Goal: Find specific page/section: Find specific page/section

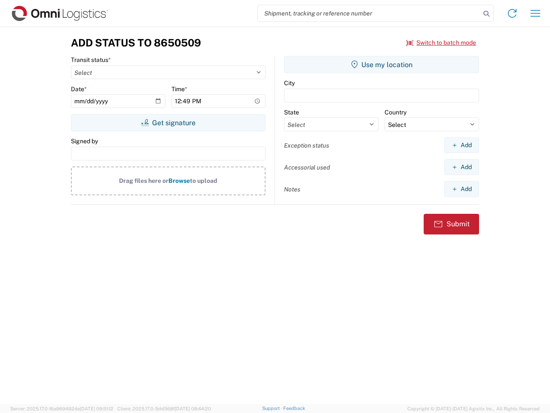
click at [369, 13] on input "search" at bounding box center [369, 13] width 223 height 16
click at [487, 14] on icon at bounding box center [487, 14] width 12 height 12
click at [512, 13] on icon at bounding box center [513, 13] width 14 height 14
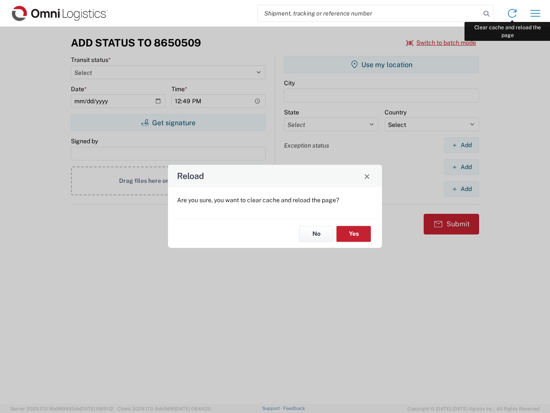
click at [536, 13] on div "Reload Are you sure, you want to clear cache and reload the page? No Yes" at bounding box center [275, 206] width 550 height 413
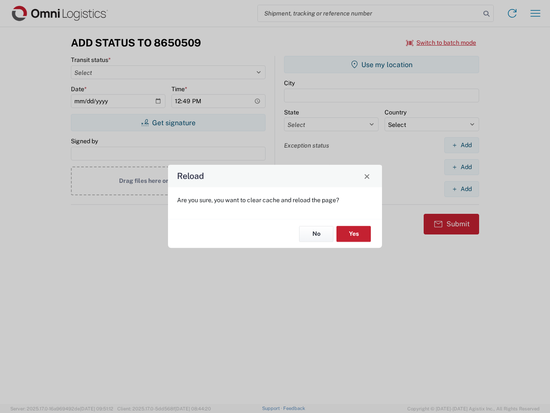
click at [442, 43] on div "Reload Are you sure, you want to clear cache and reload the page? No Yes" at bounding box center [275, 206] width 550 height 413
click at [168, 123] on div "Reload Are you sure, you want to clear cache and reload the page? No Yes" at bounding box center [275, 206] width 550 height 413
click at [382, 64] on div "Reload Are you sure, you want to clear cache and reload the page? No Yes" at bounding box center [275, 206] width 550 height 413
click at [462, 145] on div "Reload Are you sure, you want to clear cache and reload the page? No Yes" at bounding box center [275, 206] width 550 height 413
click at [462, 167] on div "Reload Are you sure, you want to clear cache and reload the page? No Yes" at bounding box center [275, 206] width 550 height 413
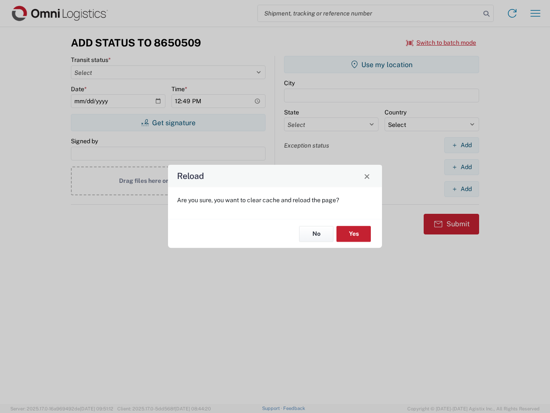
click at [462, 189] on div "Reload Are you sure, you want to clear cache and reload the page? No Yes" at bounding box center [275, 206] width 550 height 413
